Goal: Task Accomplishment & Management: Use online tool/utility

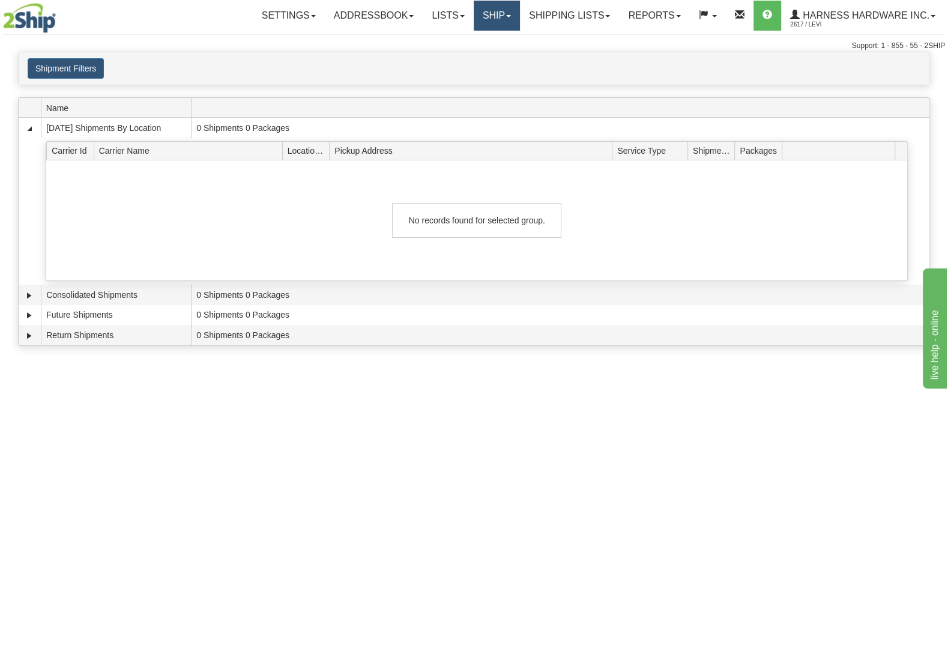
click at [495, 20] on link "Ship" at bounding box center [497, 16] width 46 height 30
click at [489, 39] on link "Ship Screen" at bounding box center [465, 42] width 109 height 16
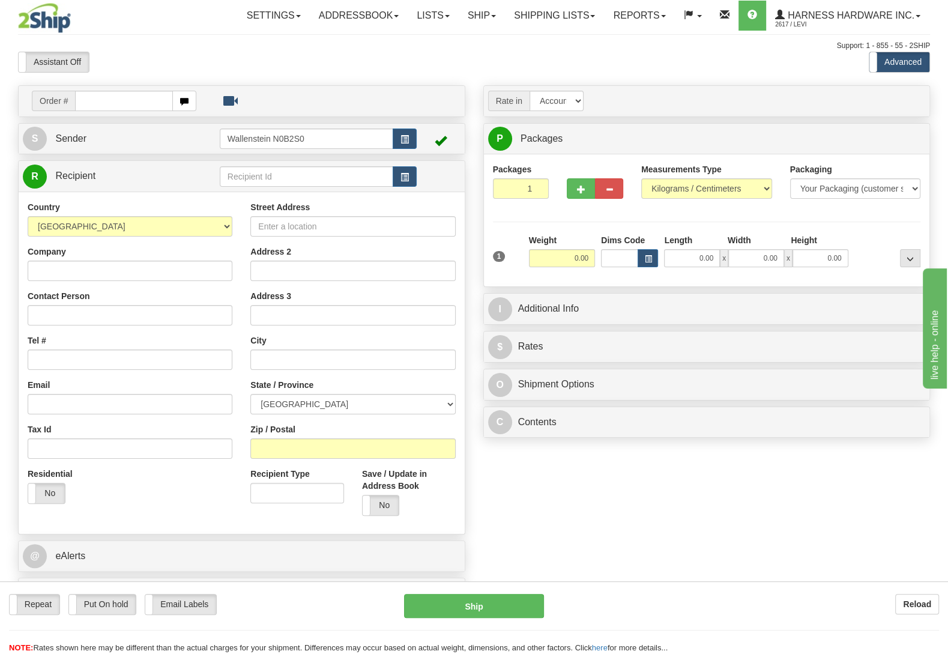
click at [220, 141] on input "Wallenstein N0B2S0" at bounding box center [307, 139] width 174 height 20
type input "LESCD"
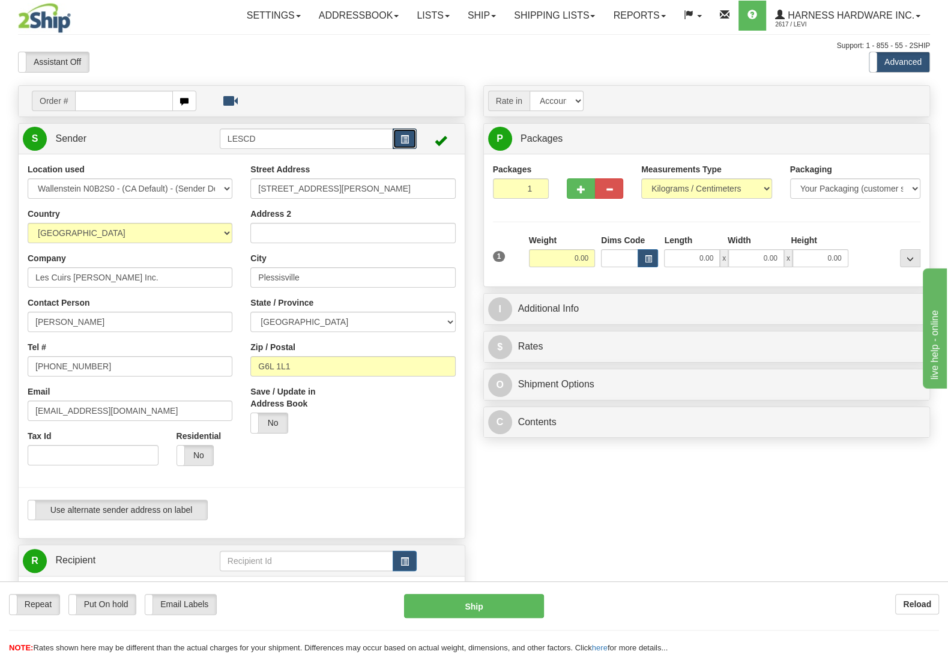
type input "PLESSISVILLE"
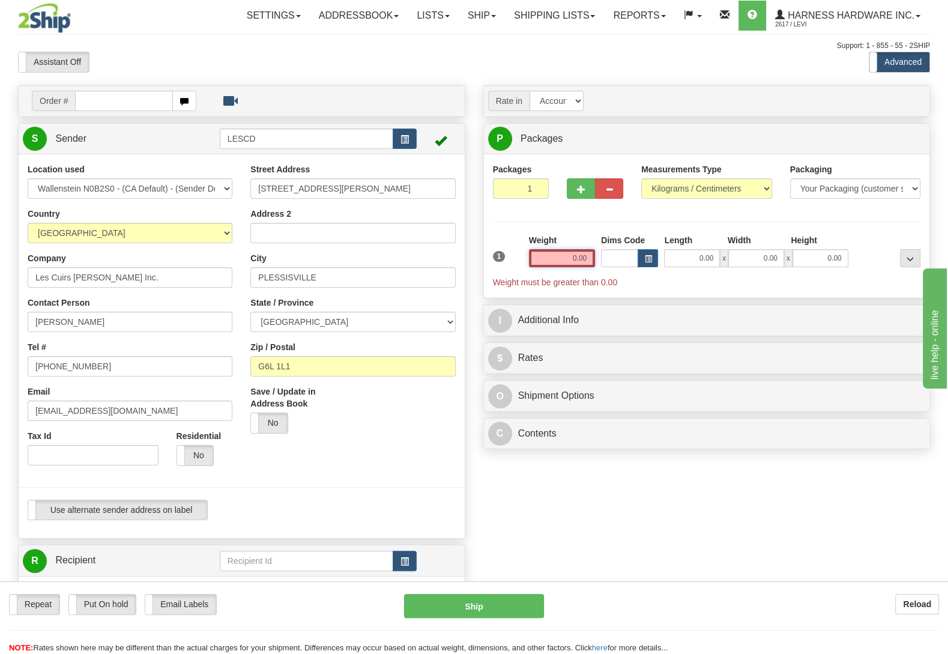
click at [566, 260] on input "0.00" at bounding box center [562, 258] width 66 height 18
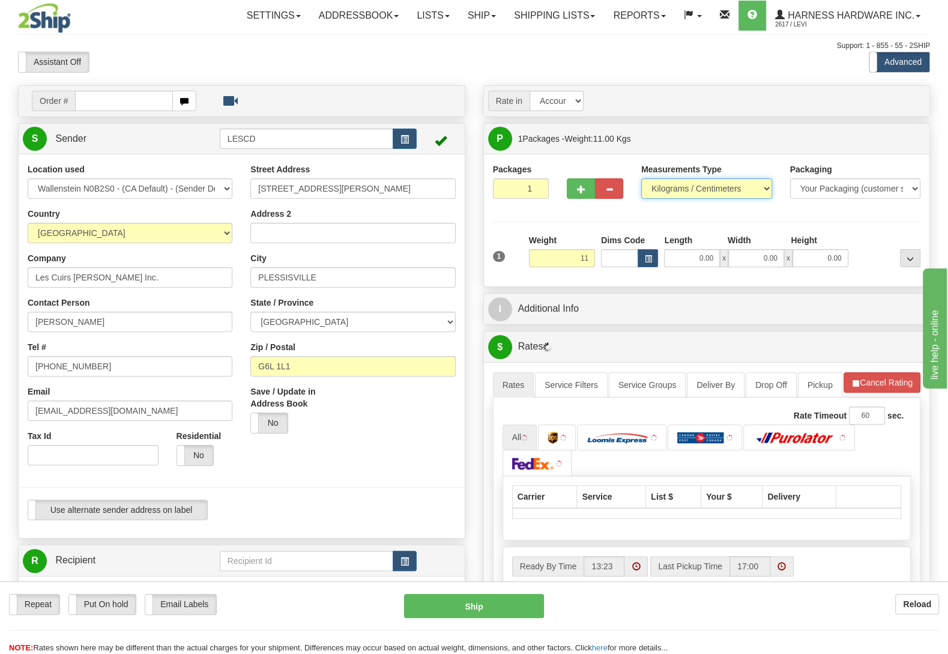
type input "11.00"
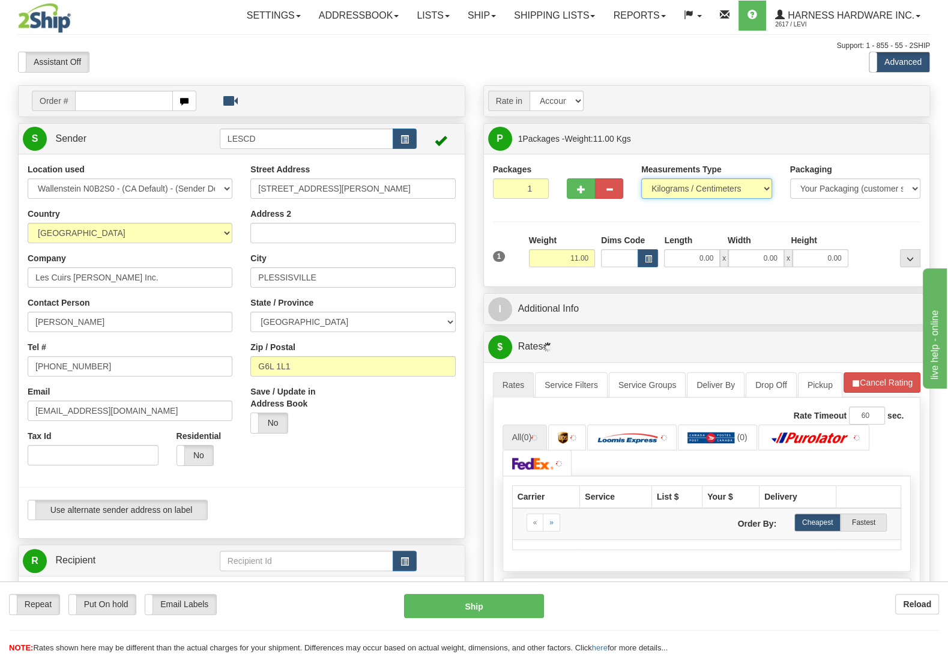
select select "0"
click option "Pounds / Inches" at bounding box center [0, 0] width 0 height 0
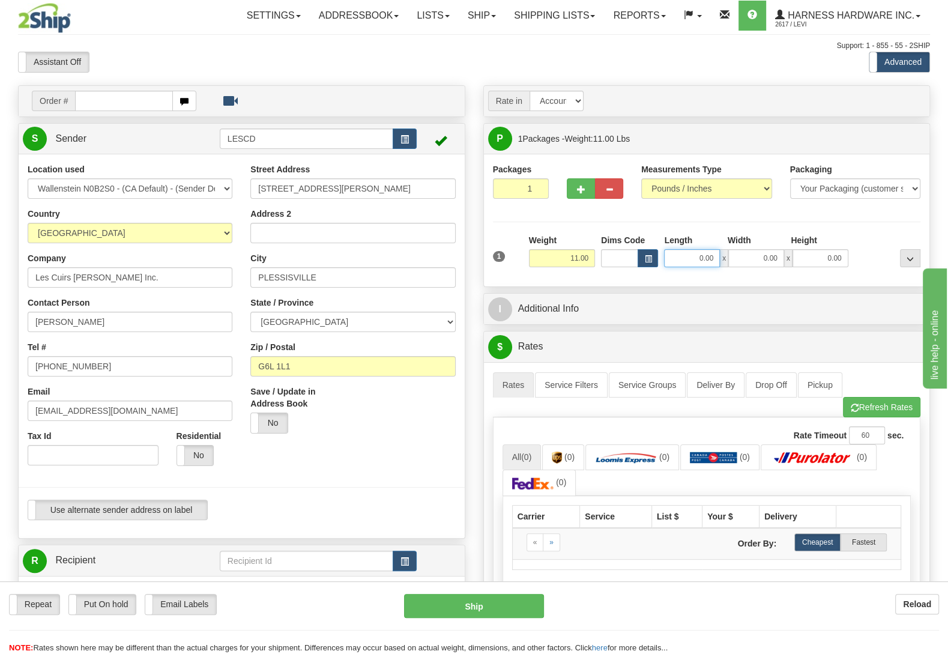
click at [689, 255] on input "0.00" at bounding box center [692, 258] width 56 height 18
type input "8.00"
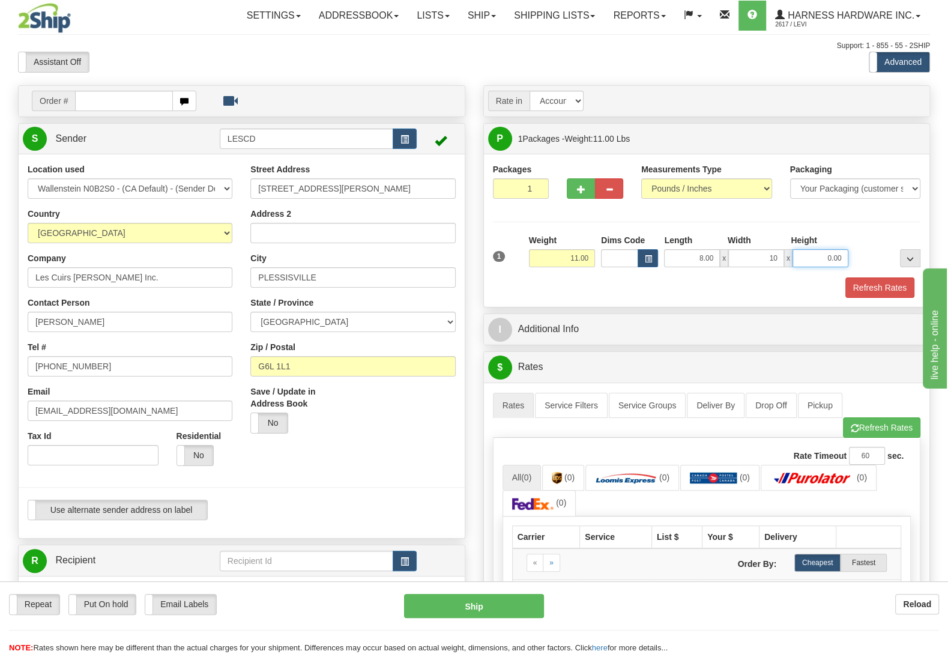
type input "10.00"
type input "11.00"
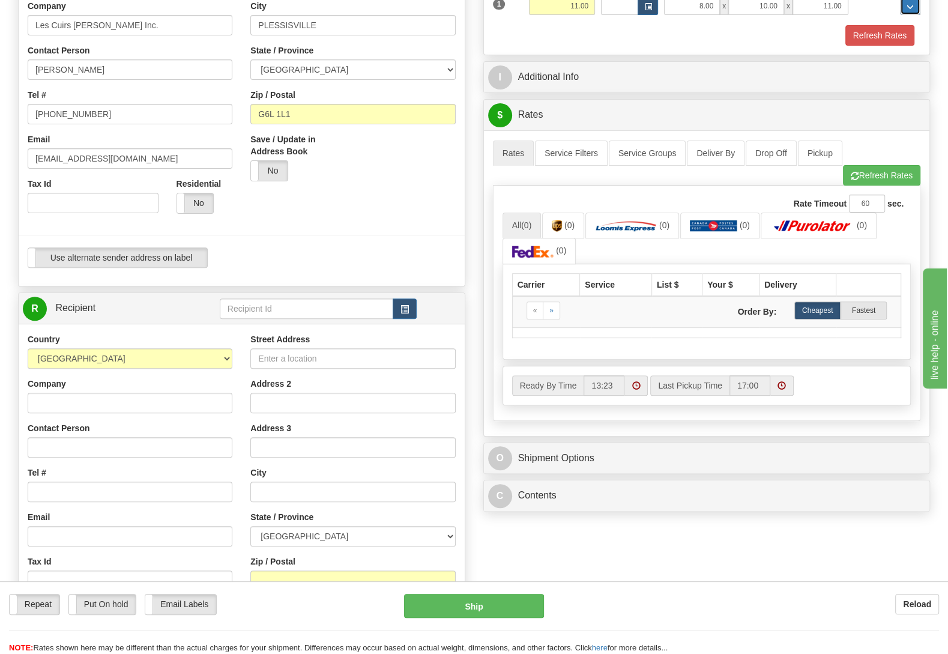
scroll to position [189, 0]
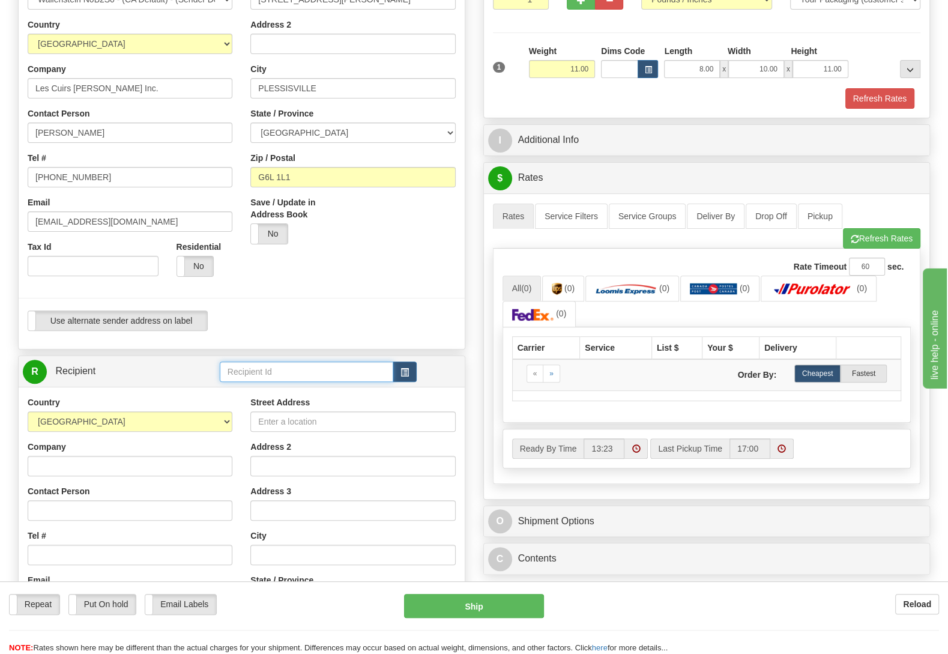
click at [299, 371] on input "text" at bounding box center [307, 372] width 174 height 20
type input "HARH"
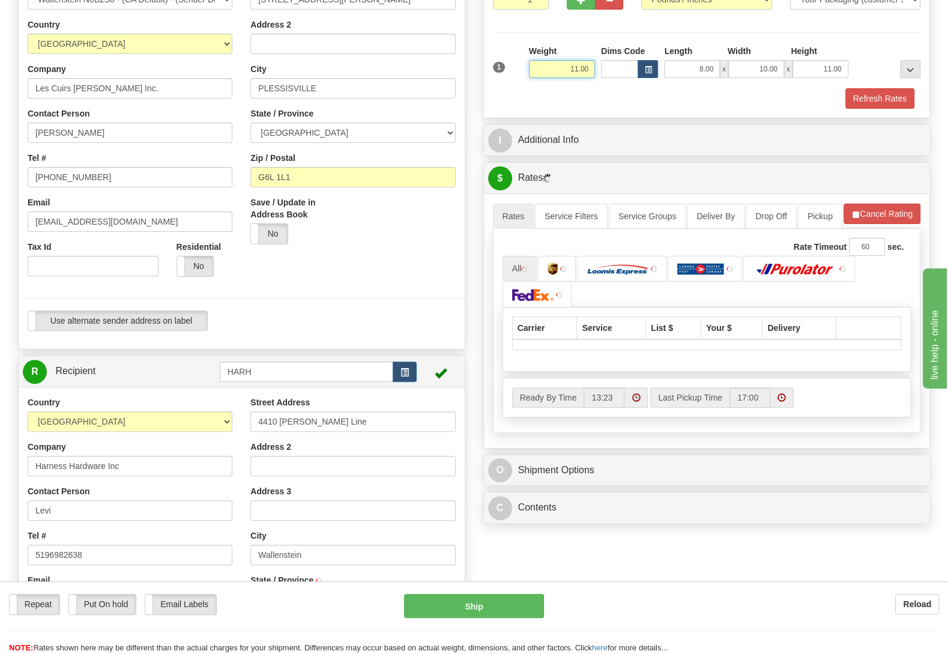
type input "WALLENSTEIN"
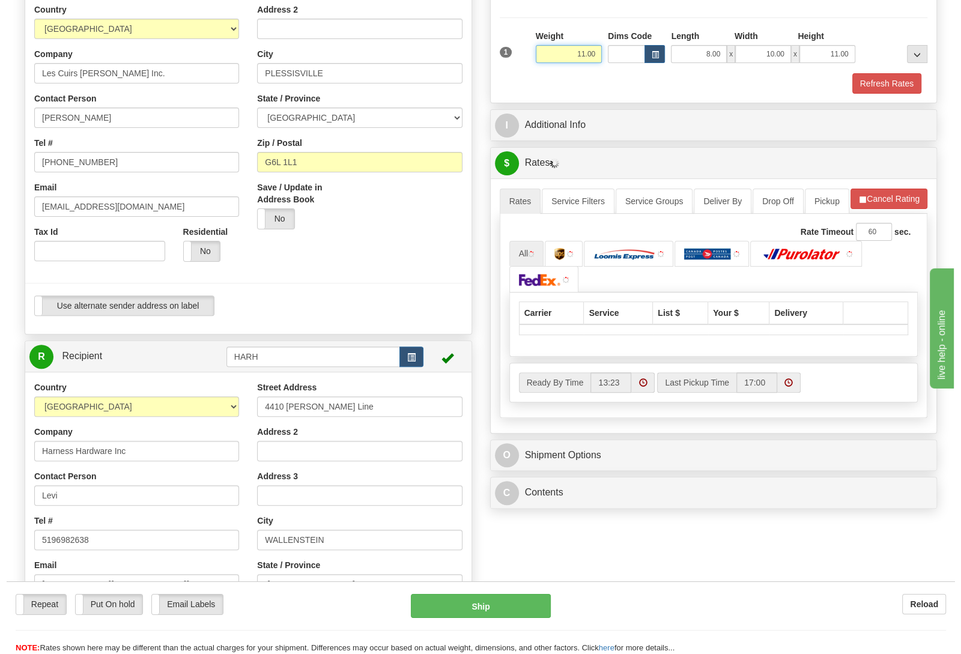
scroll to position [252, 0]
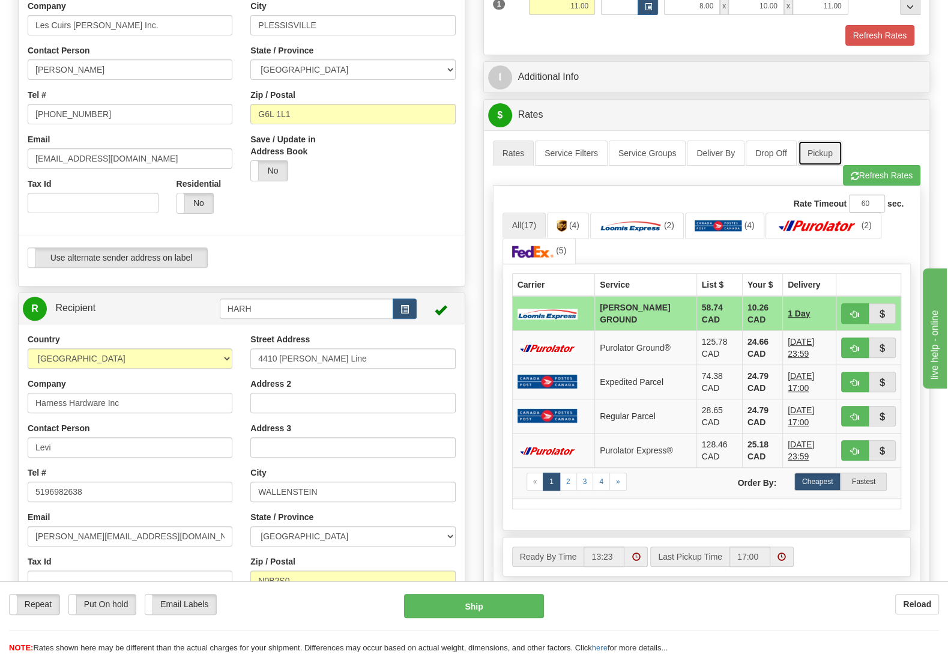
click at [814, 160] on link "Pickup" at bounding box center [820, 153] width 44 height 25
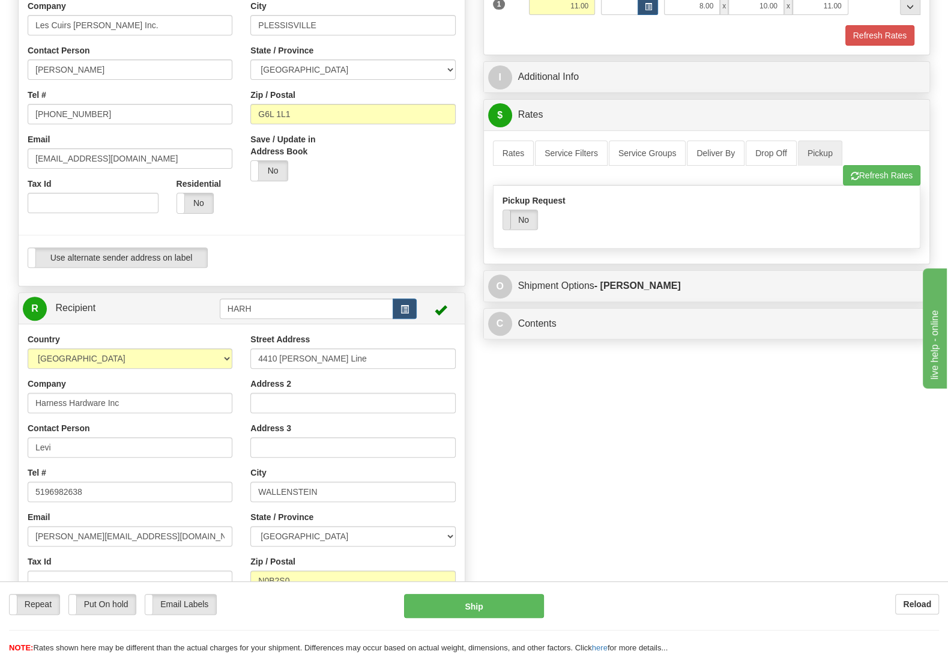
click at [511, 222] on span at bounding box center [503, 219] width 16 height 19
click at [512, 158] on link "Rates" at bounding box center [513, 153] width 41 height 25
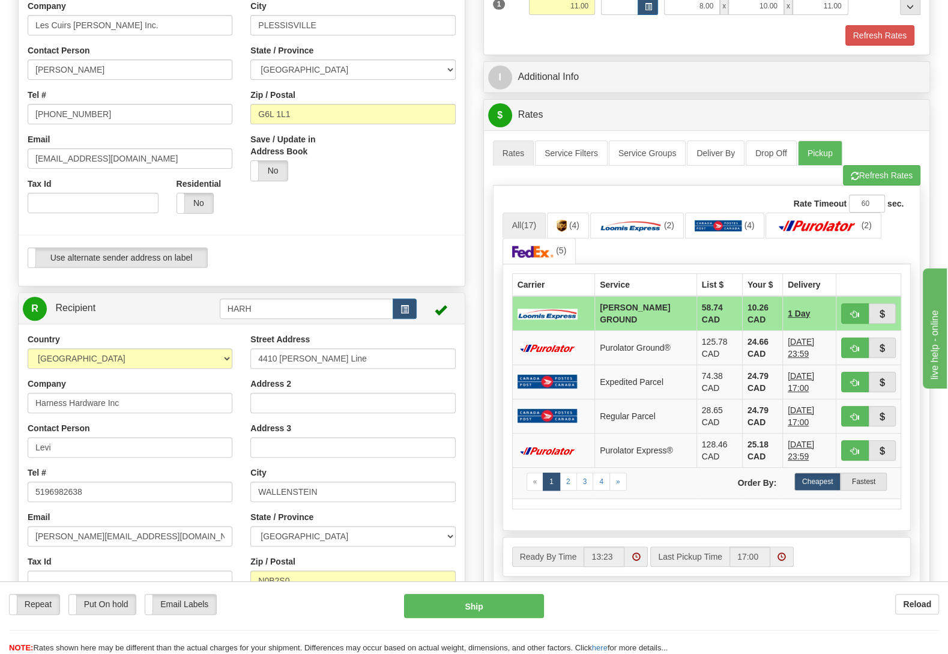
click at [621, 312] on td "LOOMIS GROUND" at bounding box center [646, 313] width 102 height 35
click at [465, 601] on button "Ship" at bounding box center [474, 606] width 140 height 24
type input "DD"
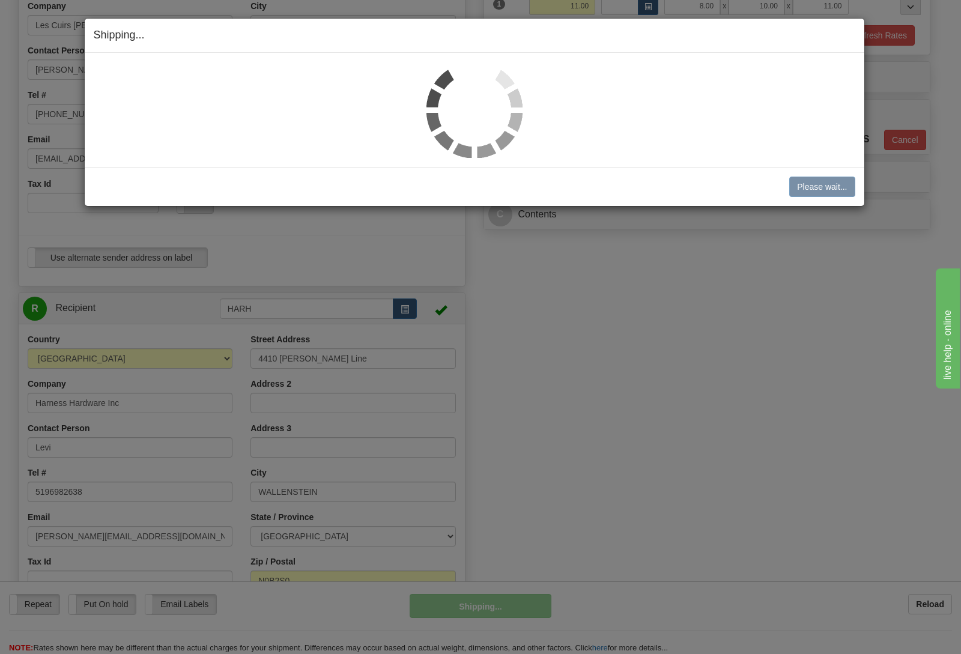
scroll to position [252, 0]
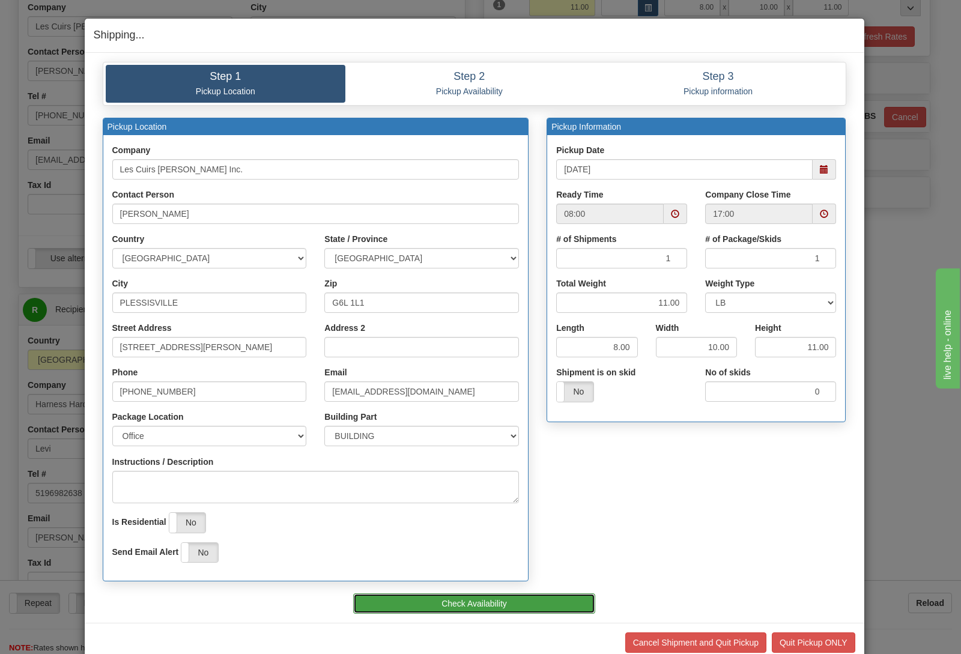
click at [474, 607] on button "Check Availability" at bounding box center [474, 603] width 242 height 20
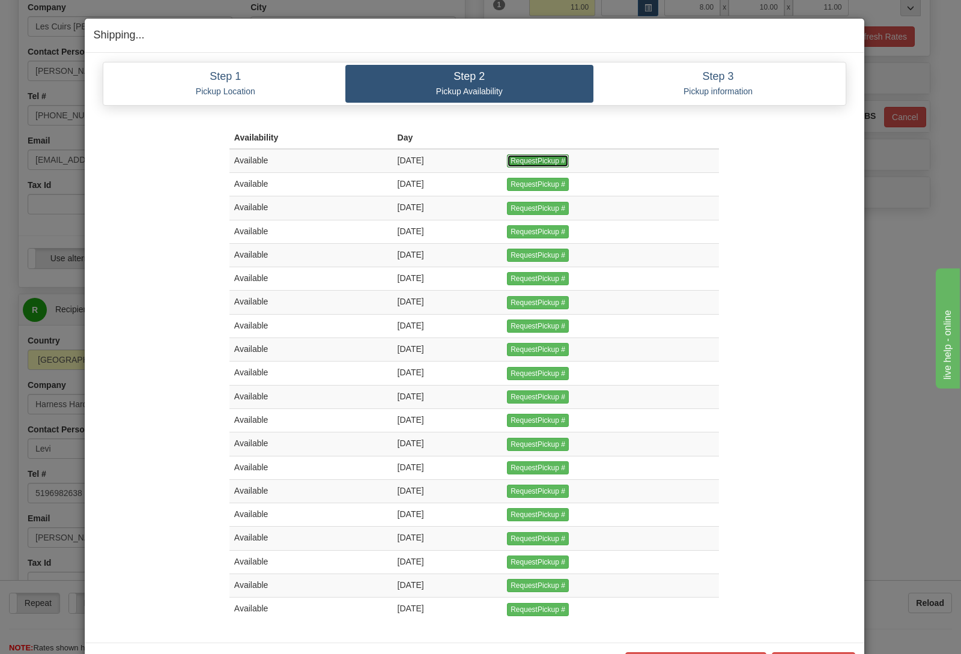
click at [554, 156] on input "RequestPickup #" at bounding box center [538, 160] width 62 height 13
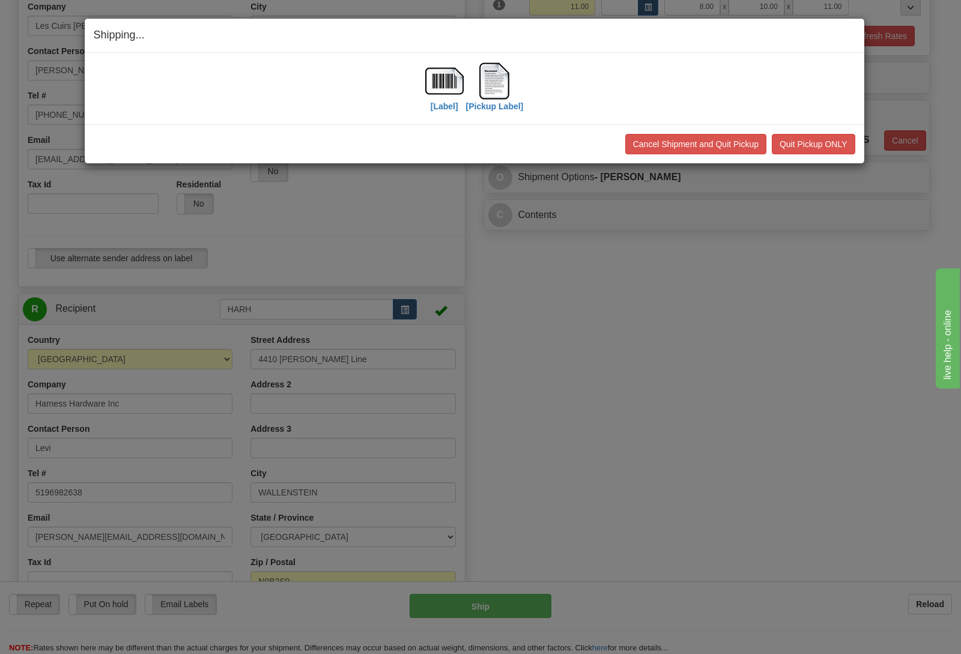
scroll to position [252, 0]
click at [442, 87] on img at bounding box center [444, 81] width 38 height 38
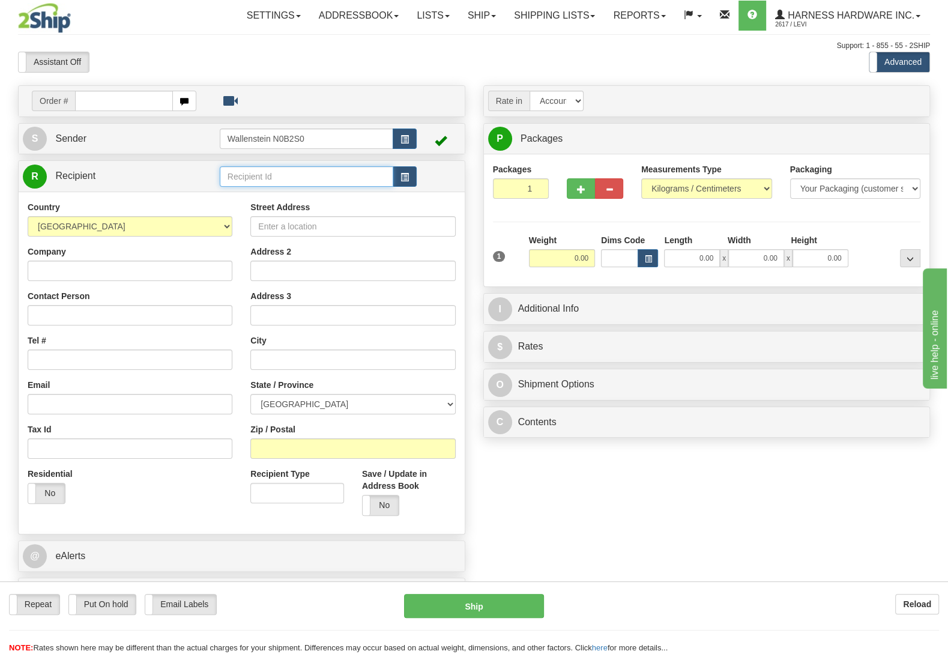
click at [274, 179] on input "text" at bounding box center [307, 176] width 174 height 20
type input "chrs"
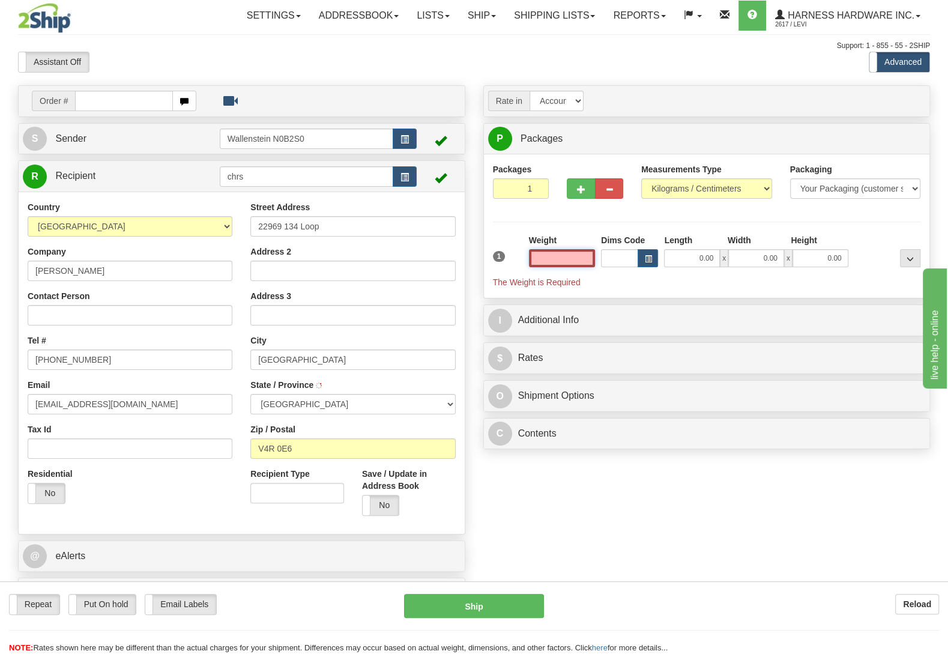
type input "MAPLE RIDGE"
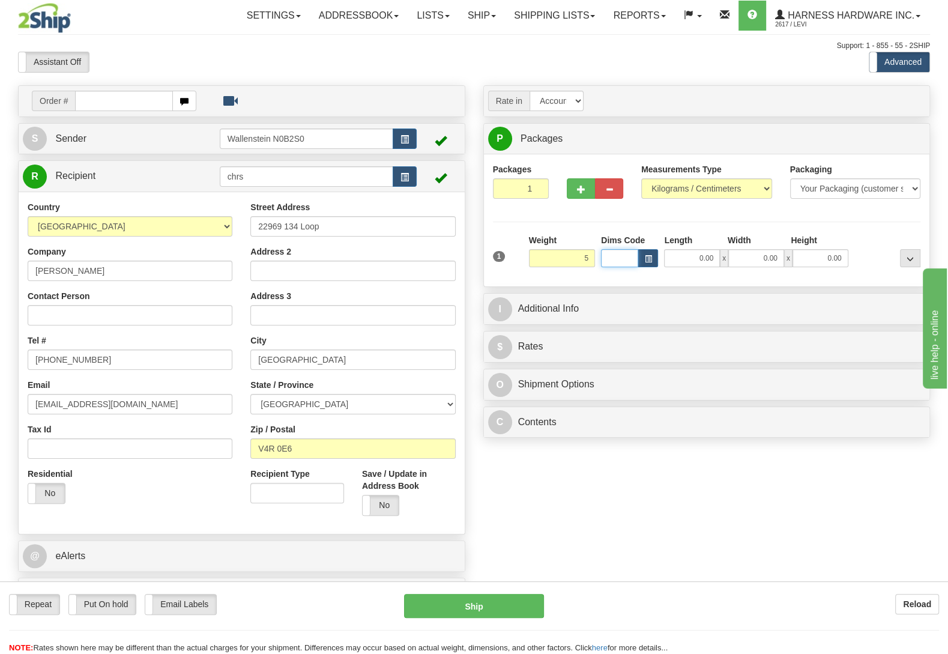
type input "5.00"
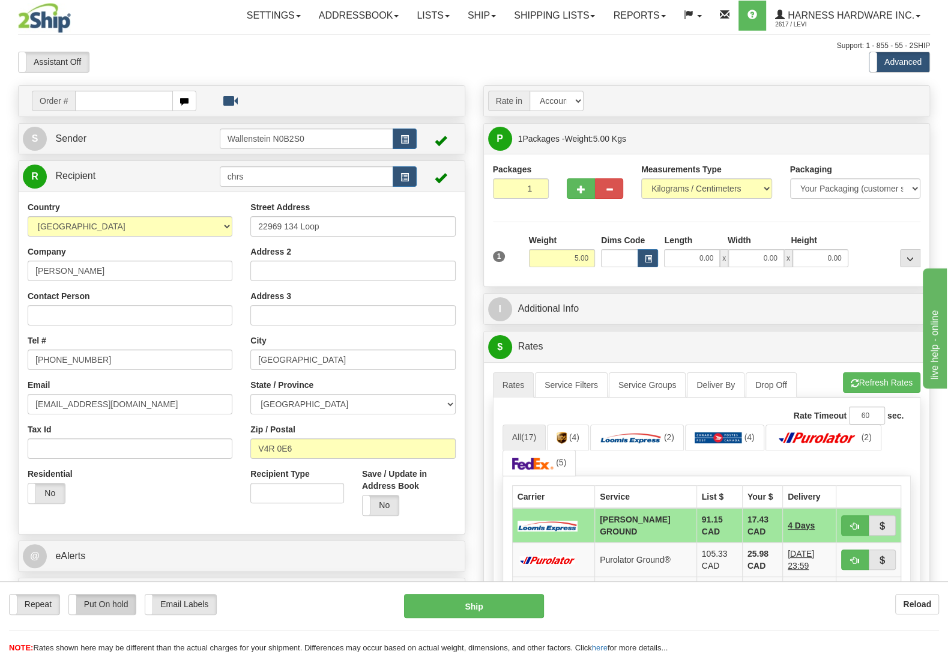
click at [79, 600] on label "Put On hold" at bounding box center [102, 605] width 67 height 20
click at [497, 609] on button "Hold" at bounding box center [474, 606] width 140 height 24
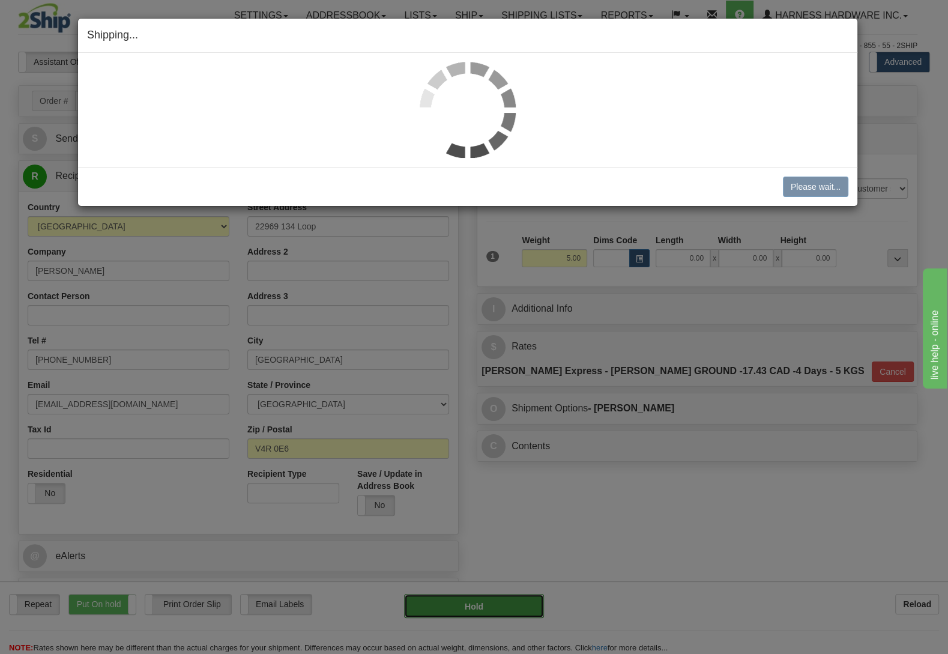
type input "DD"
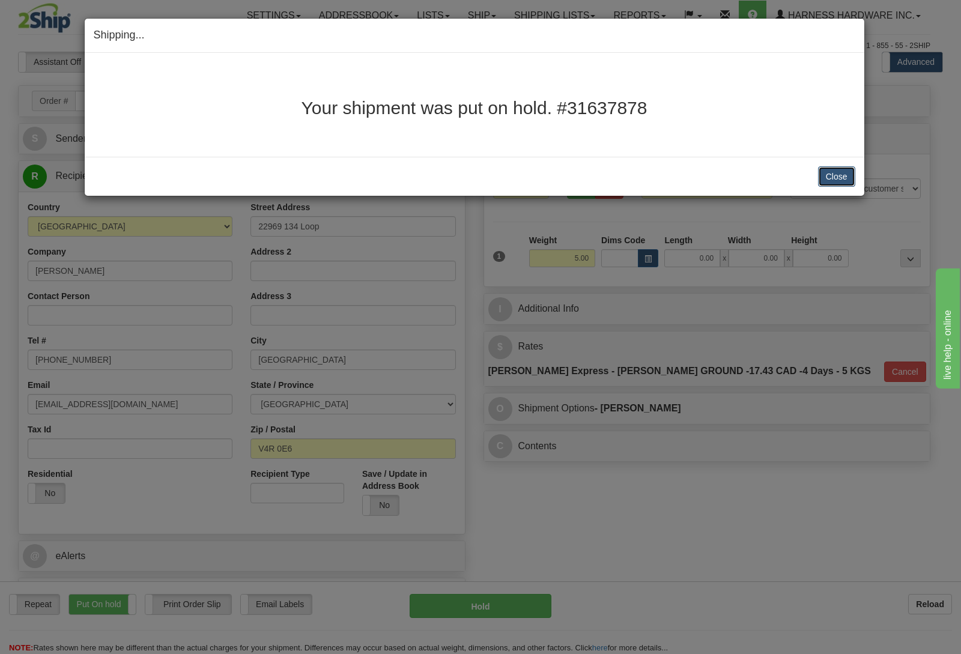
click at [832, 177] on button "Close" at bounding box center [836, 176] width 37 height 20
click at [840, 175] on button "Close" at bounding box center [836, 176] width 37 height 20
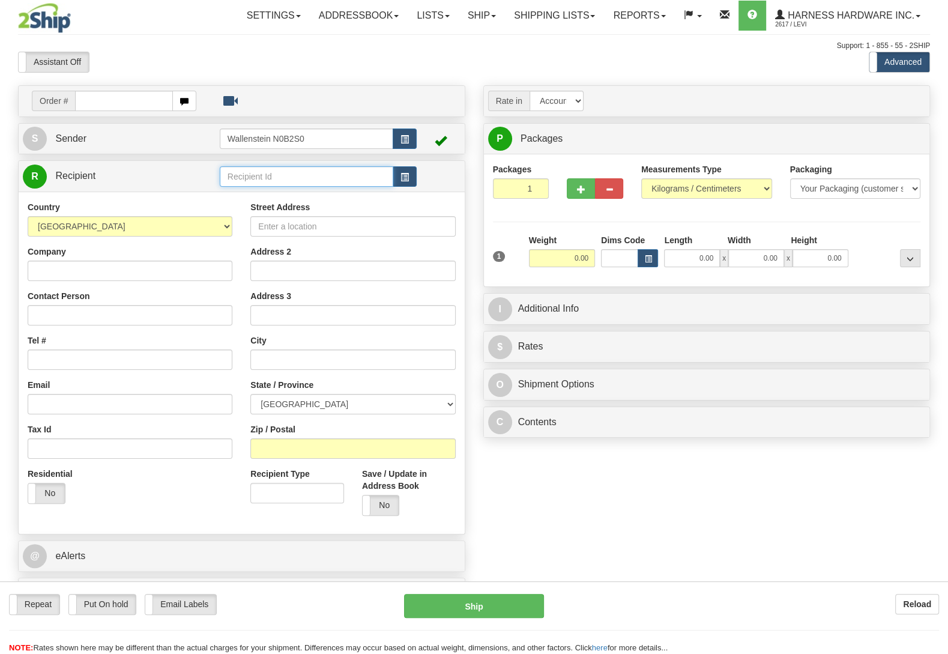
click at [261, 181] on input "text" at bounding box center [307, 176] width 174 height 20
type input "valv"
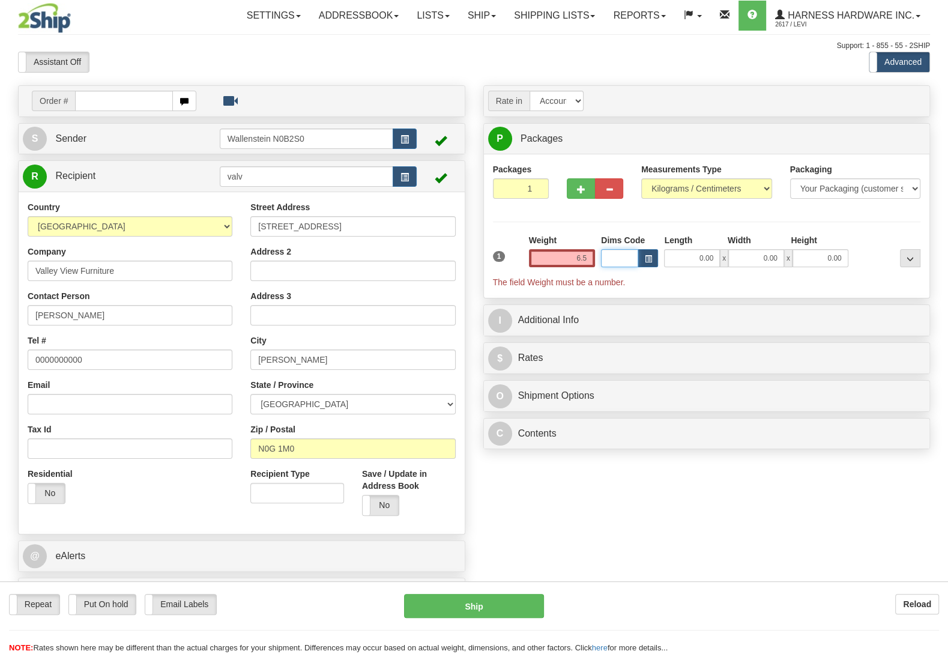
type input "6.50"
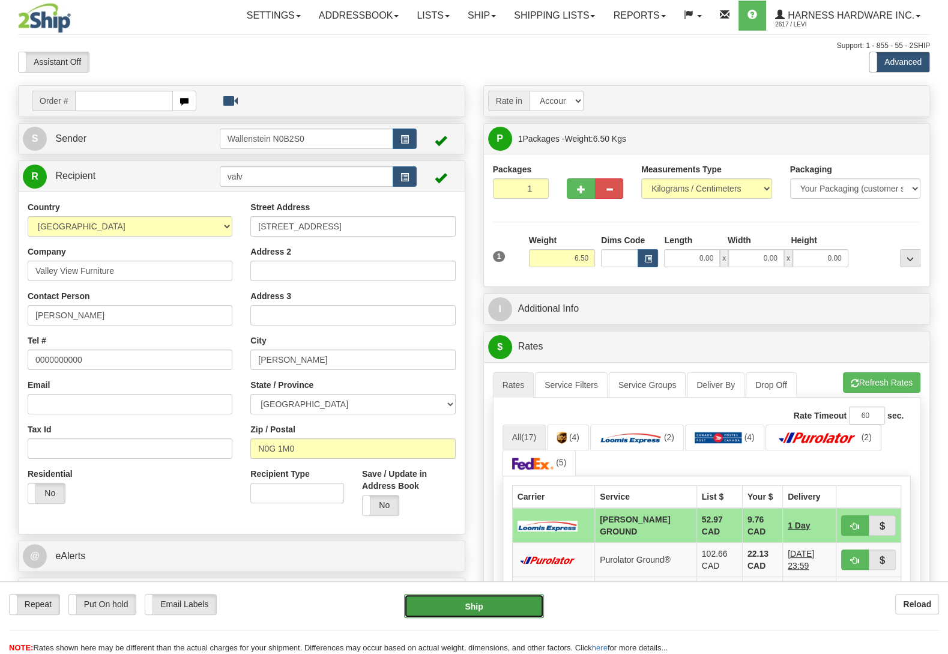
click at [477, 604] on button "Ship" at bounding box center [474, 606] width 140 height 24
type input "DD"
